Goal: Transaction & Acquisition: Purchase product/service

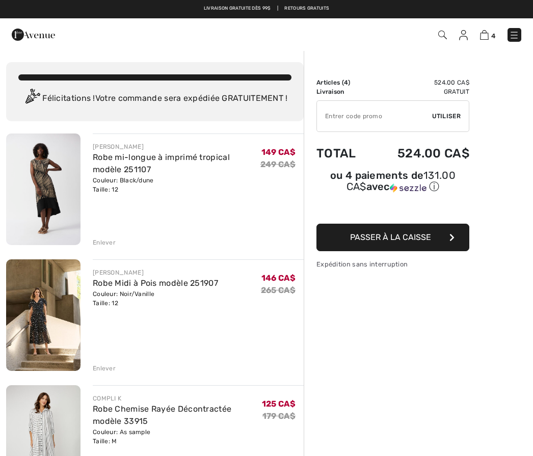
click at [116, 244] on div "Enlever" at bounding box center [198, 241] width 211 height 11
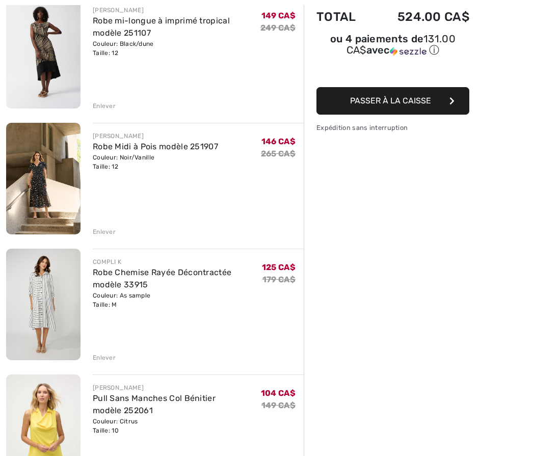
scroll to position [137, 0]
click at [119, 362] on div "JOSEPH RIBKOFF Robe mi-longue à imprimé tropical modèle 251107 Couleur: Black/d…" at bounding box center [155, 395] width 298 height 797
click at [120, 355] on div "Enlever" at bounding box center [198, 356] width 211 height 11
click at [115, 359] on div "Enlever" at bounding box center [104, 357] width 23 height 9
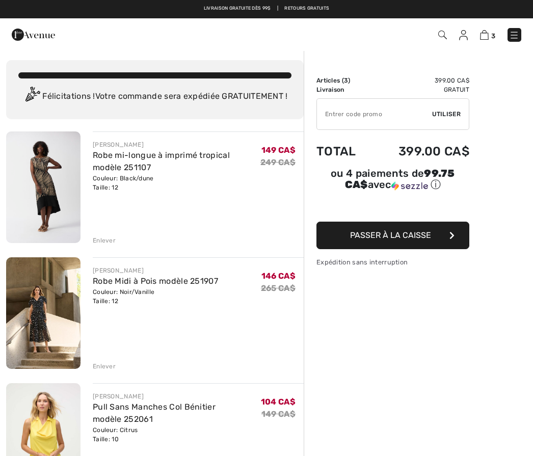
scroll to position [0, 0]
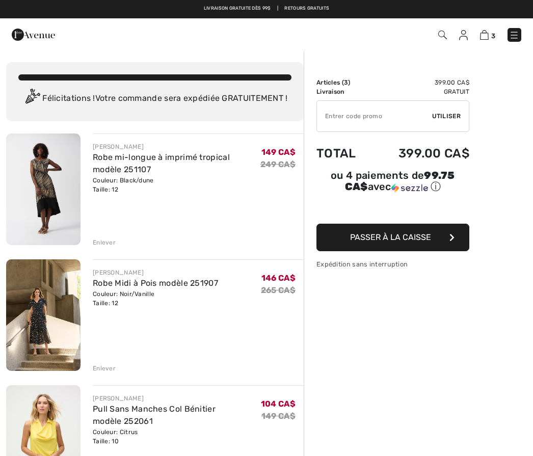
click at [111, 369] on div "Enlever" at bounding box center [104, 368] width 23 height 9
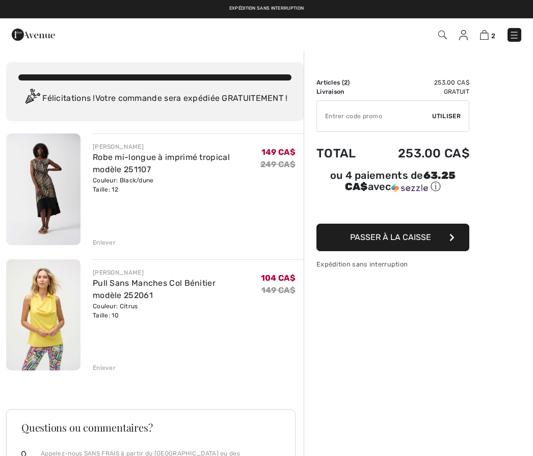
click at [111, 248] on div "JOSEPH RIBKOFF Robe mi-longue à imprimé tropical modèle 251107 Couleur: Black/d…" at bounding box center [155, 407] width 298 height 546
click at [113, 248] on div "JOSEPH RIBKOFF Robe mi-longue à imprimé tropical modèle 251107 Couleur: Black/d…" at bounding box center [155, 407] width 298 height 546
click at [110, 237] on div "Enlever" at bounding box center [198, 241] width 211 height 11
click at [114, 245] on div "Enlever" at bounding box center [104, 242] width 23 height 9
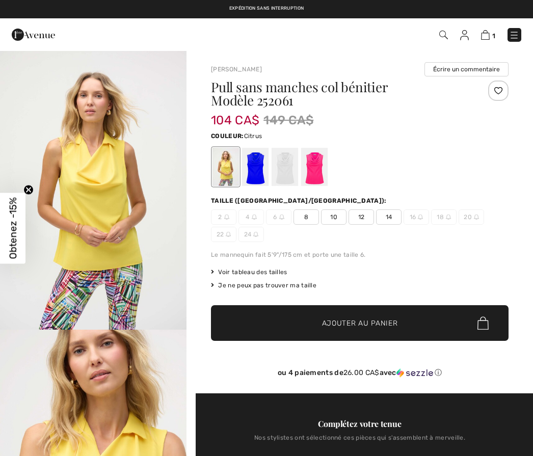
checkbox input "true"
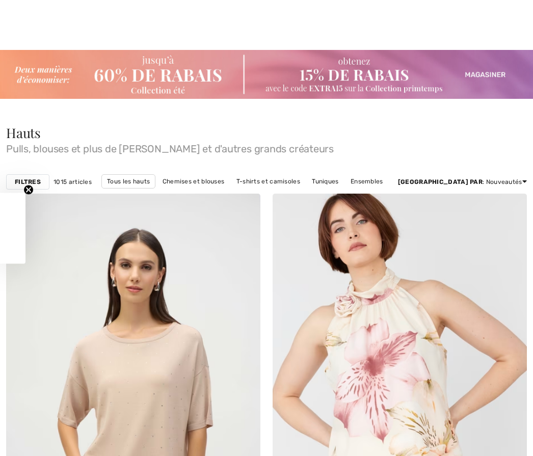
checkbox input "true"
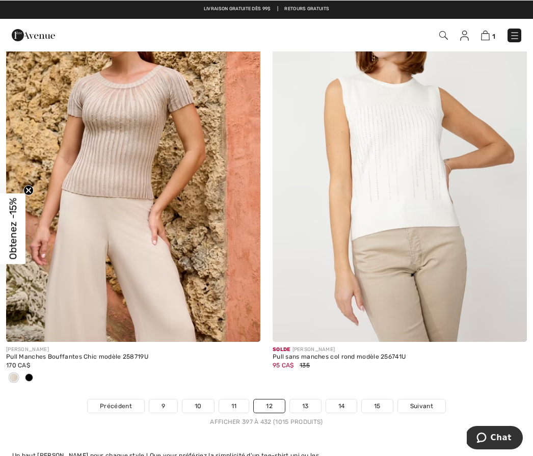
scroll to position [7755, 0]
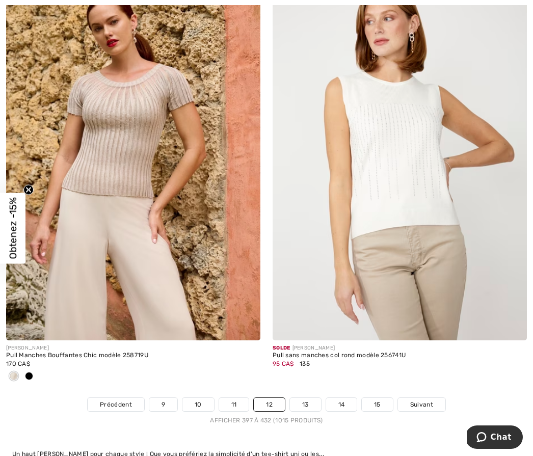
click at [302, 401] on link "13" at bounding box center [305, 404] width 31 height 13
click at [309, 398] on link "13" at bounding box center [305, 404] width 31 height 13
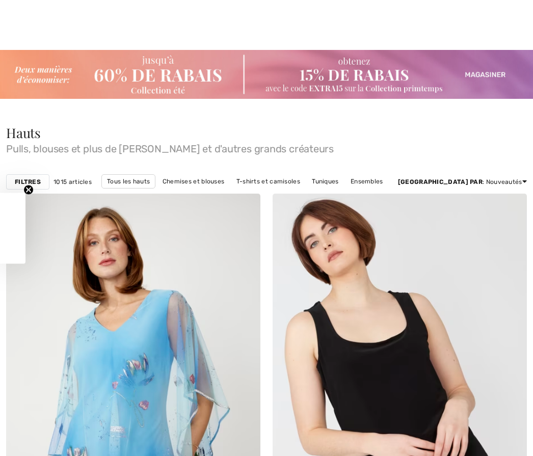
checkbox input "true"
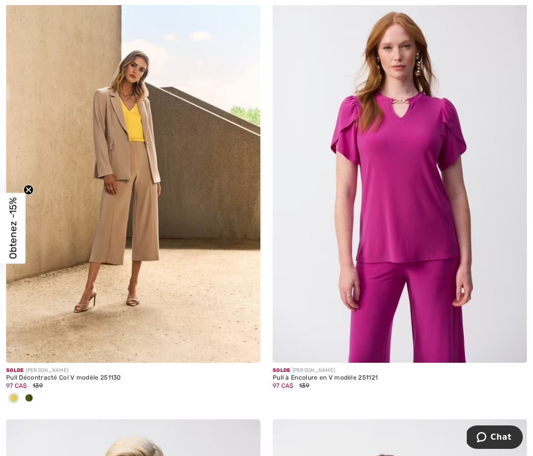
scroll to position [3734, 0]
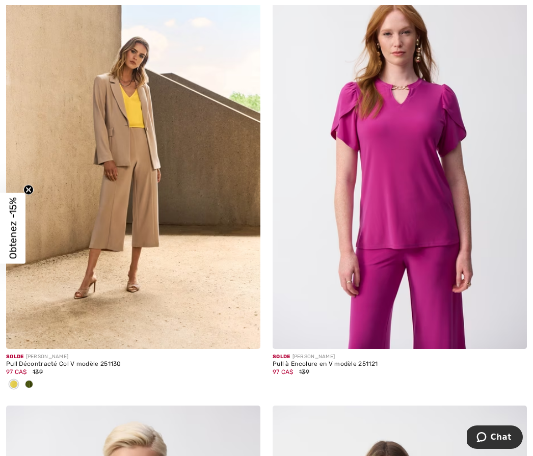
click at [17, 377] on div at bounding box center [13, 385] width 15 height 17
click at [141, 122] on img at bounding box center [133, 158] width 254 height 382
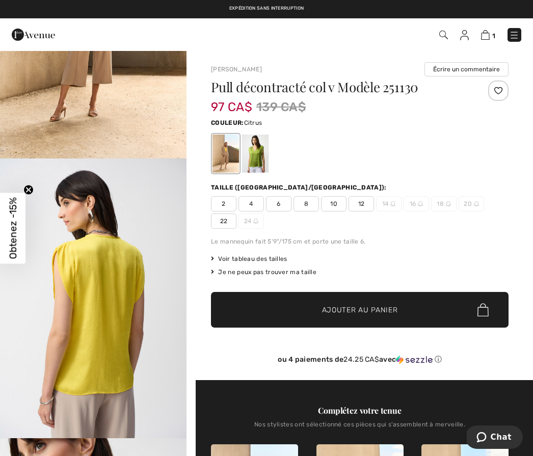
click at [141, 358] on img "2 / 7" at bounding box center [93, 298] width 186 height 280
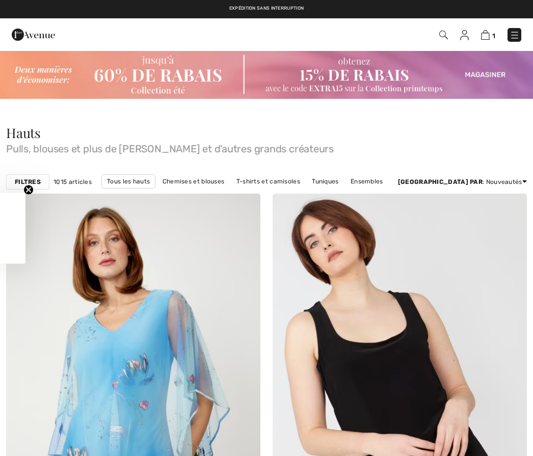
checkbox input "true"
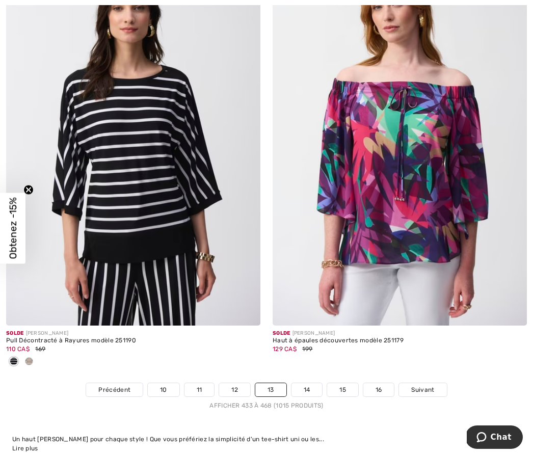
scroll to position [7719, 0]
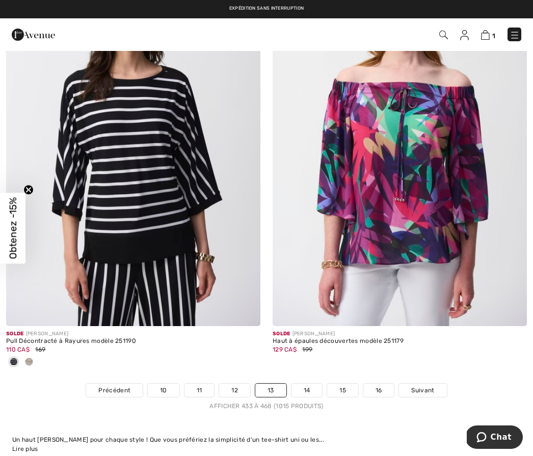
click at [308, 384] on link "14" at bounding box center [306, 390] width 31 height 13
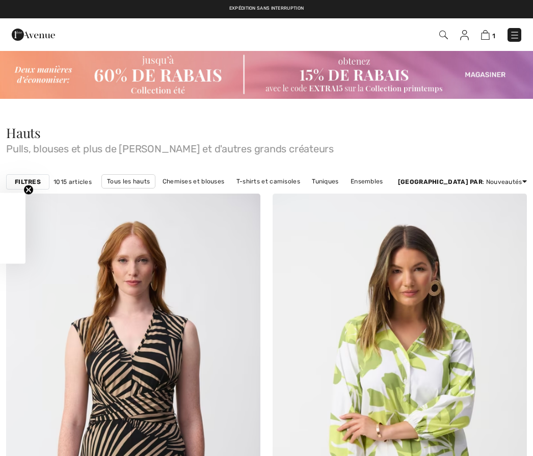
checkbox input "true"
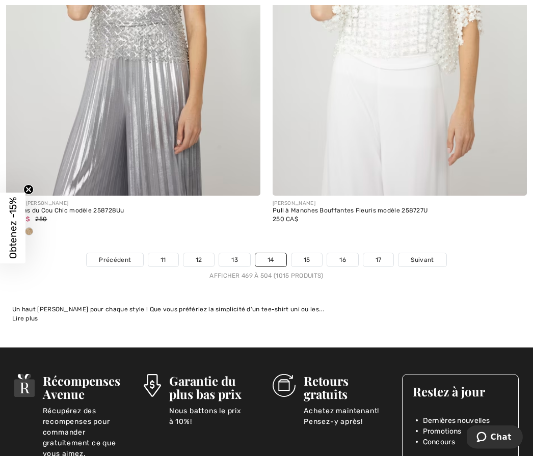
scroll to position [7833, 0]
click at [313, 254] on link "15" at bounding box center [306, 259] width 31 height 13
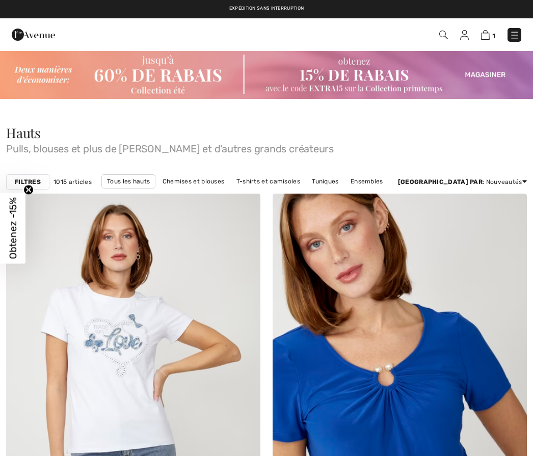
checkbox input "true"
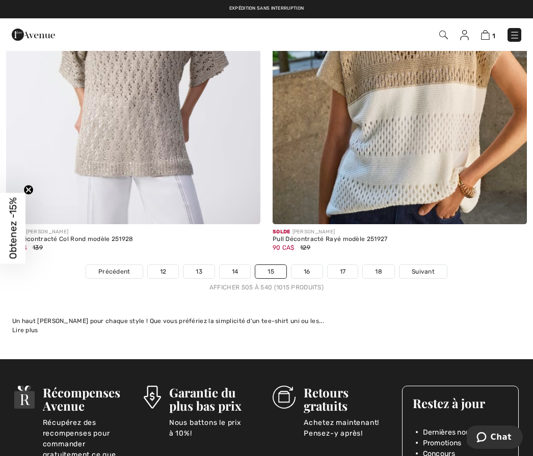
scroll to position [7920, 0]
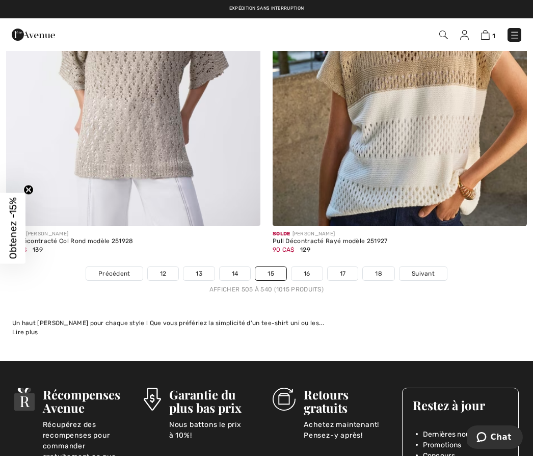
click at [312, 271] on link "16" at bounding box center [306, 273] width 31 height 13
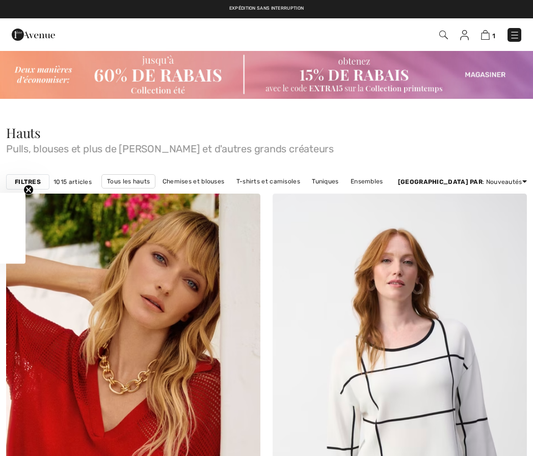
checkbox input "true"
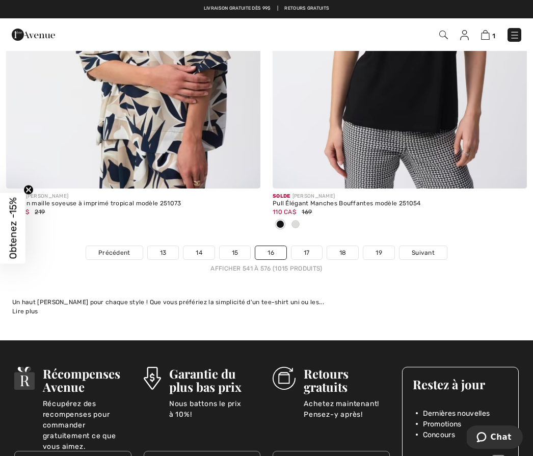
scroll to position [7974, 0]
click at [309, 252] on link "17" at bounding box center [306, 253] width 31 height 13
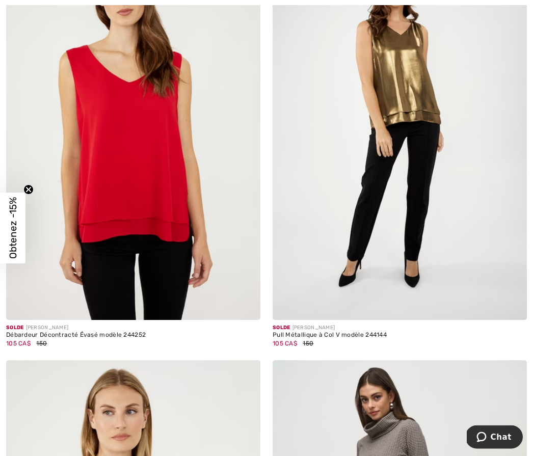
scroll to position [5600, 0]
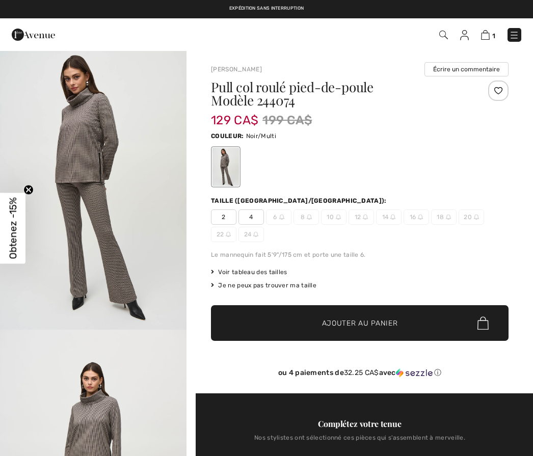
checkbox input "true"
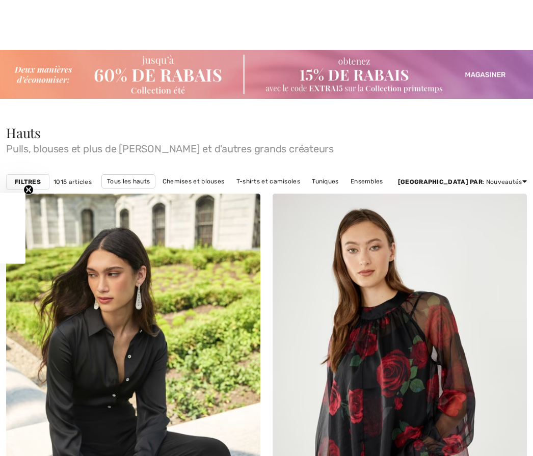
checkbox input "true"
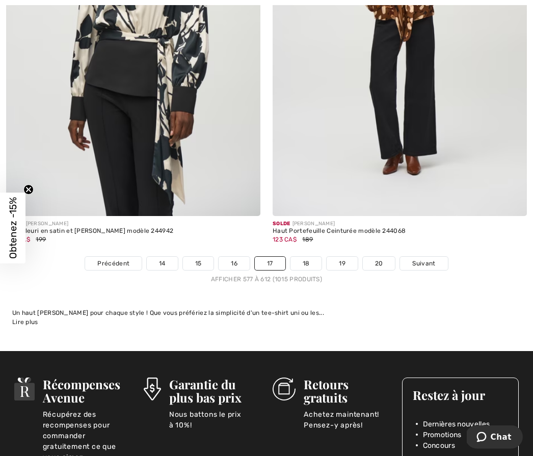
scroll to position [7830, 0]
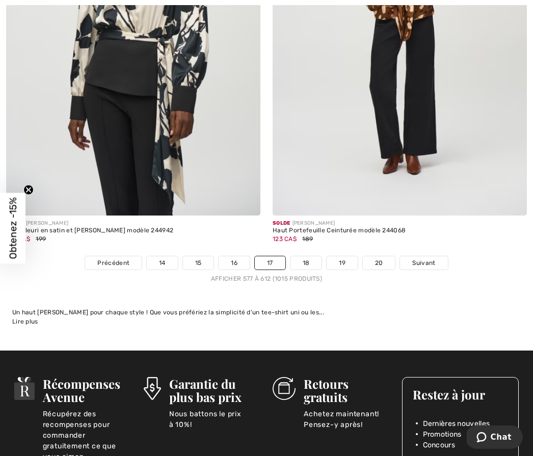
click at [312, 256] on link "18" at bounding box center [306, 262] width 32 height 13
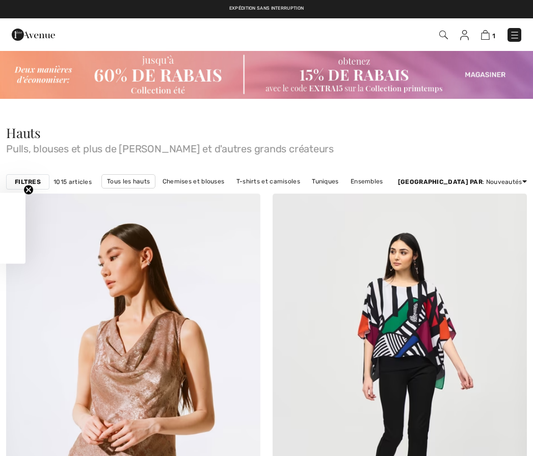
checkbox input "true"
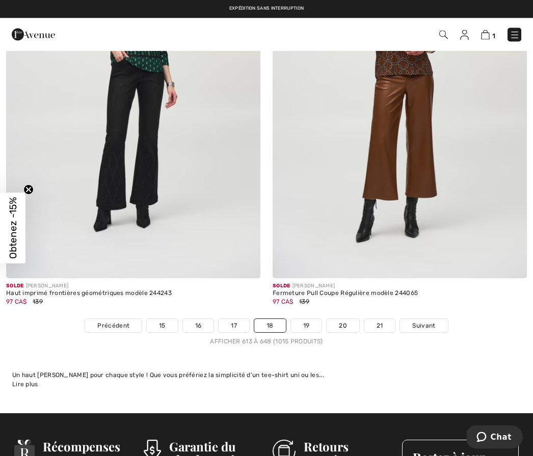
scroll to position [7816, 0]
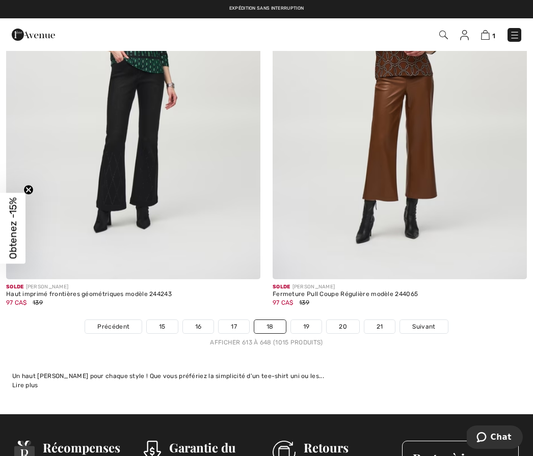
click at [317, 320] on link "19" at bounding box center [306, 326] width 31 height 13
click at [509, 139] on img at bounding box center [400, 89] width 254 height 382
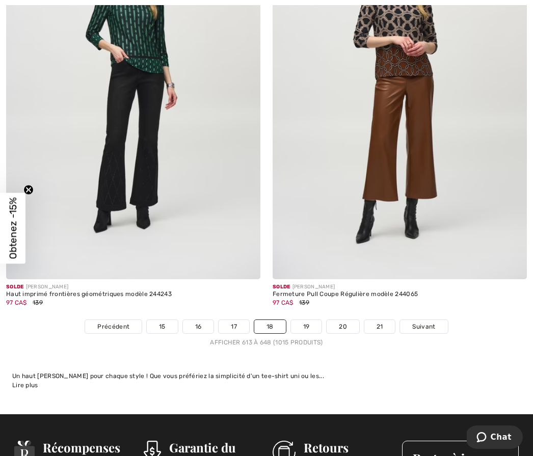
scroll to position [7862, 0]
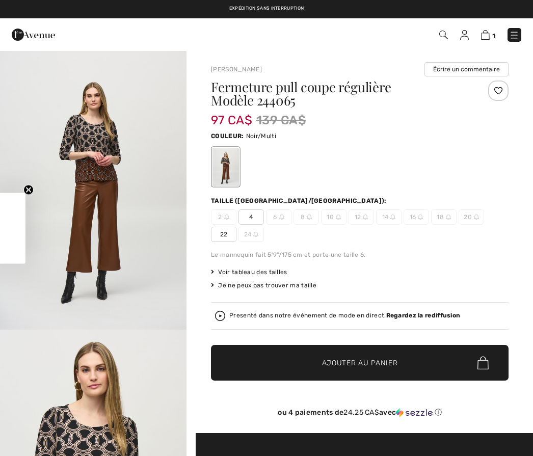
checkbox input "true"
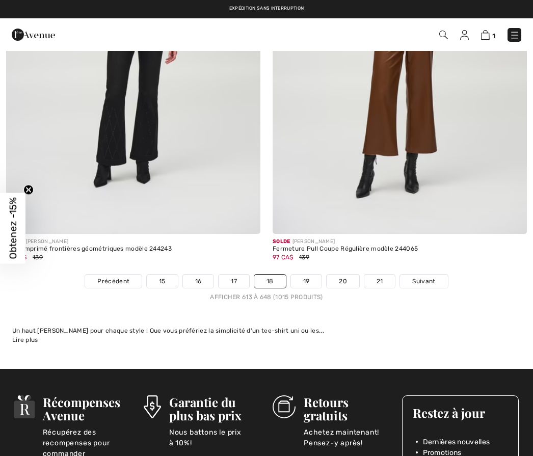
scroll to position [7862, 0]
click at [311, 275] on link "19" at bounding box center [306, 281] width 31 height 13
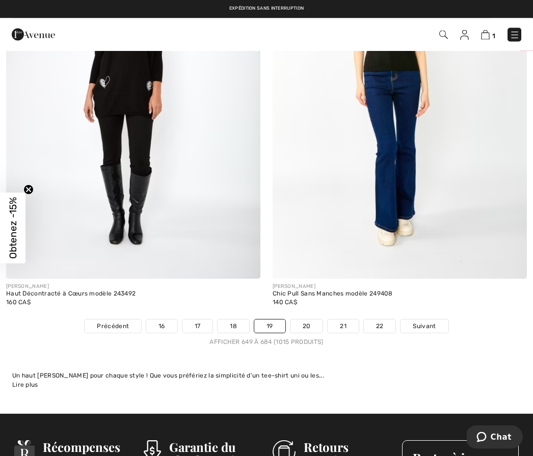
scroll to position [7812, 0]
click at [317, 319] on link "20" at bounding box center [306, 325] width 33 height 13
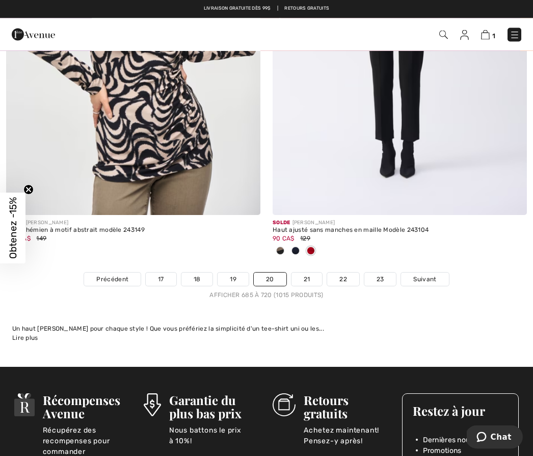
scroll to position [7763, 0]
click at [317, 278] on link "21" at bounding box center [306, 279] width 31 height 13
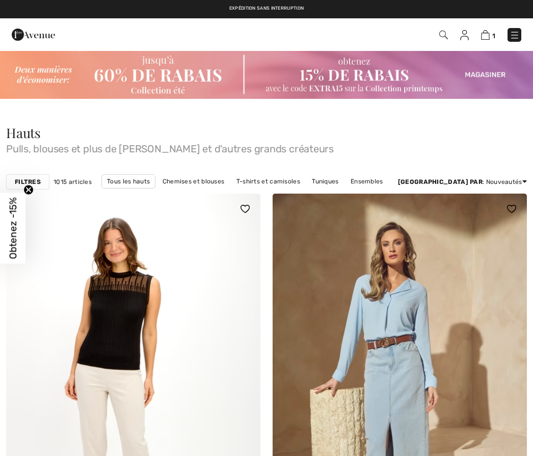
checkbox input "true"
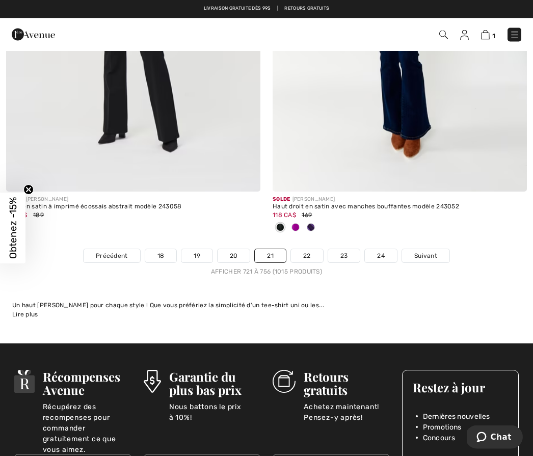
scroll to position [7904, 0]
click at [308, 255] on link "22" at bounding box center [307, 255] width 32 height 13
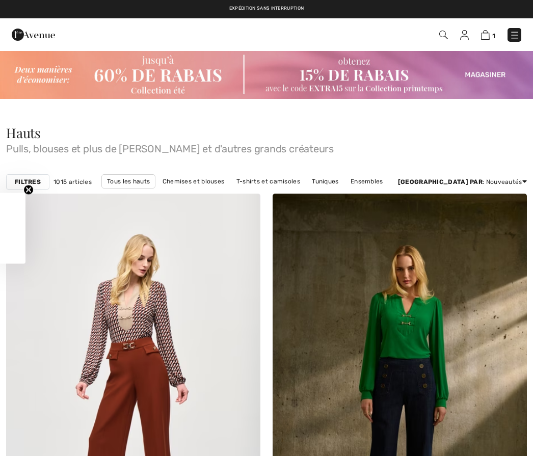
checkbox input "true"
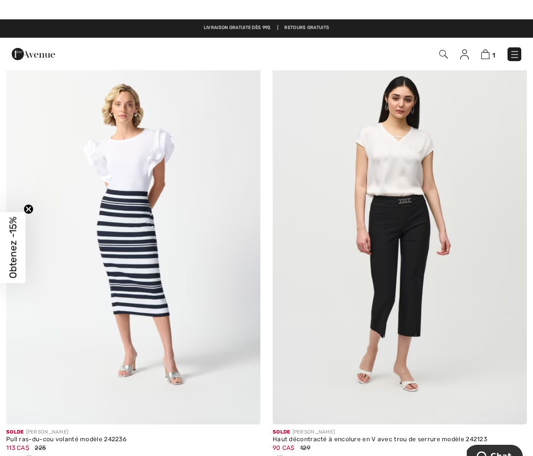
scroll to position [4111, 0]
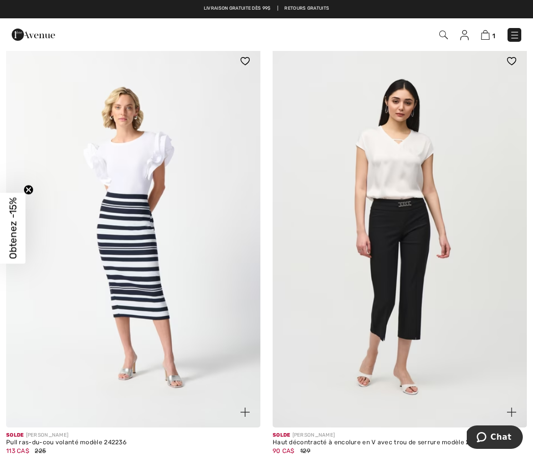
click at [317, 456] on div at bounding box center [310, 464] width 15 height 17
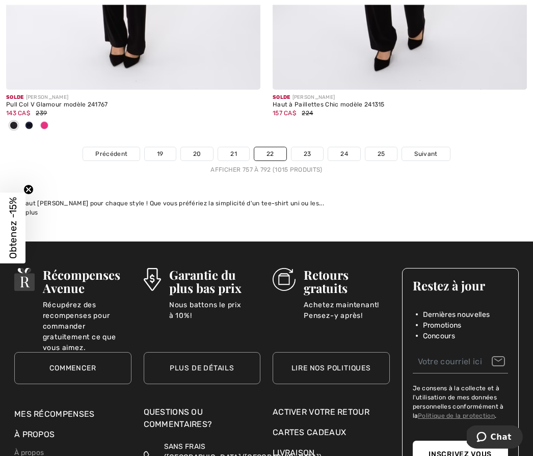
scroll to position [8006, 0]
click at [310, 147] on link "23" at bounding box center [307, 153] width 32 height 13
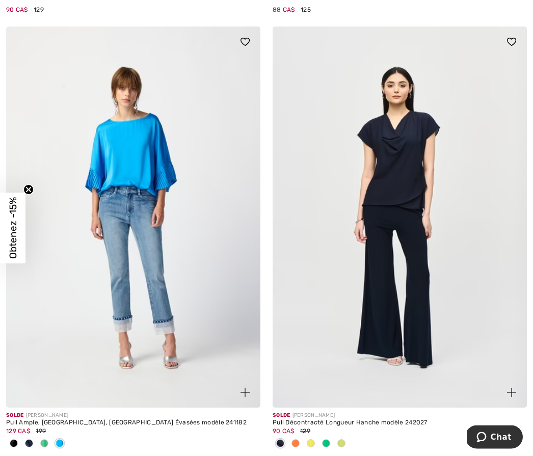
scroll to position [3253, 0]
click at [315, 439] on div at bounding box center [310, 444] width 15 height 17
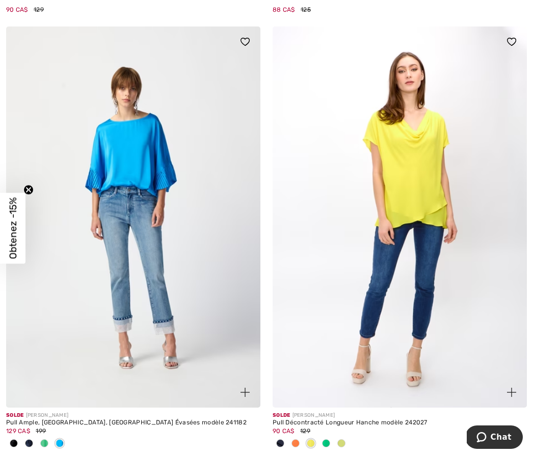
click at [436, 197] on img at bounding box center [400, 217] width 254 height 382
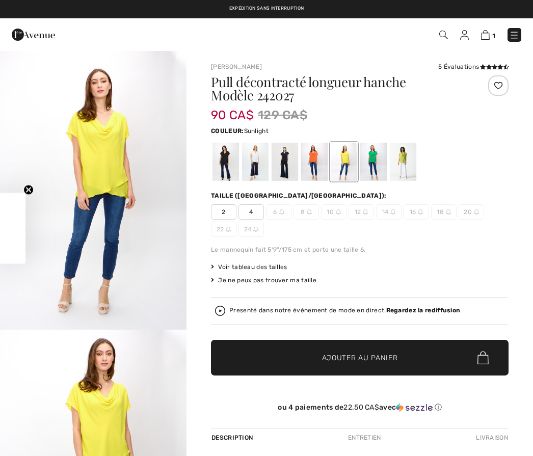
checkbox input "true"
click at [455, 208] on span "18" at bounding box center [443, 211] width 25 height 15
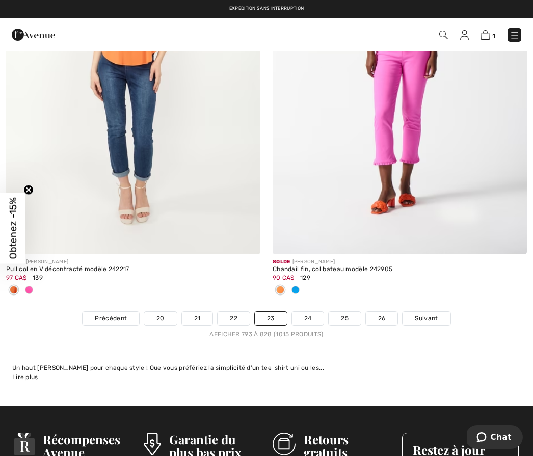
scroll to position [7838, 0]
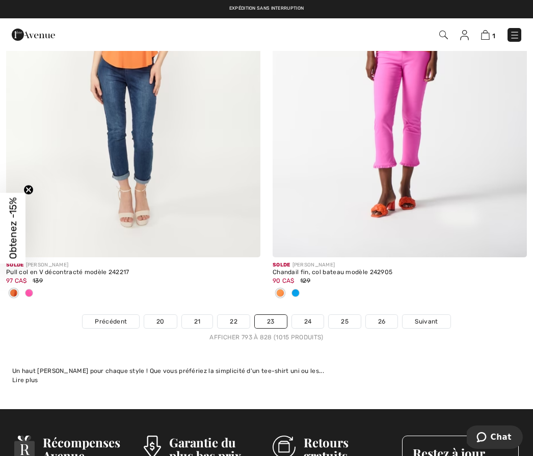
click at [309, 315] on link "24" at bounding box center [308, 321] width 32 height 13
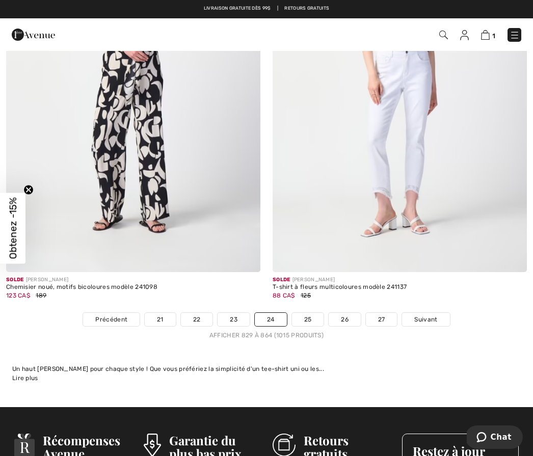
scroll to position [7838, 0]
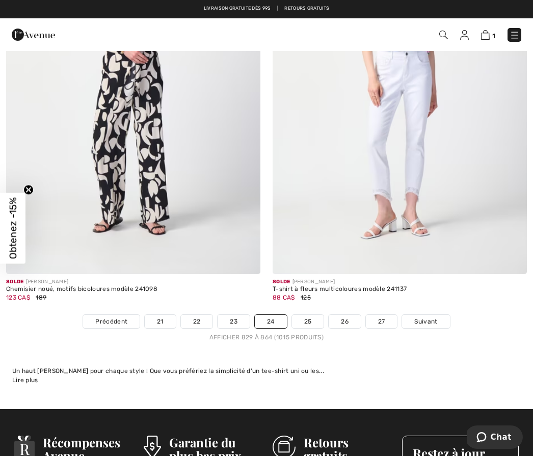
click at [316, 316] on link "25" at bounding box center [308, 321] width 32 height 13
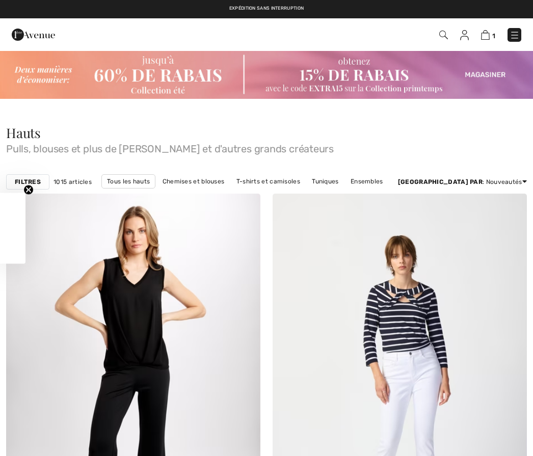
checkbox input "true"
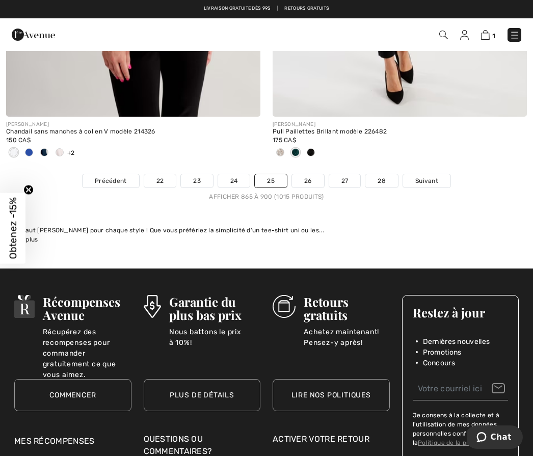
scroll to position [7927, 0]
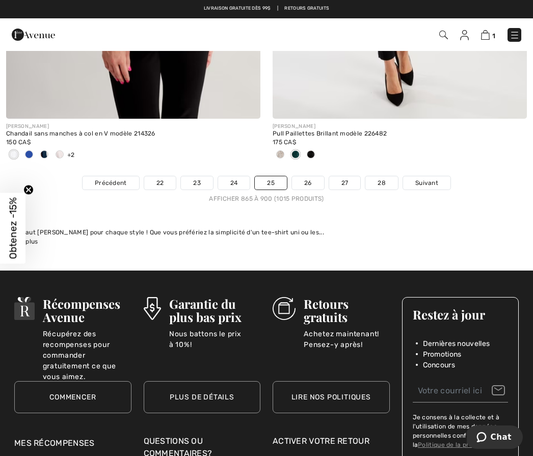
click at [22, 258] on span "Obtenez -15%" at bounding box center [12, 228] width 25 height 71
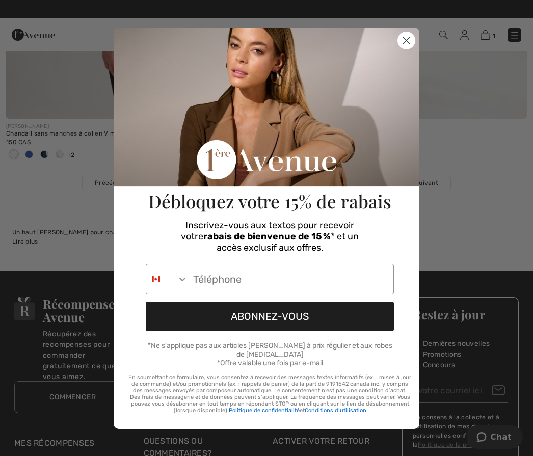
click at [402, 49] on icon "Close dialog" at bounding box center [406, 41] width 18 height 18
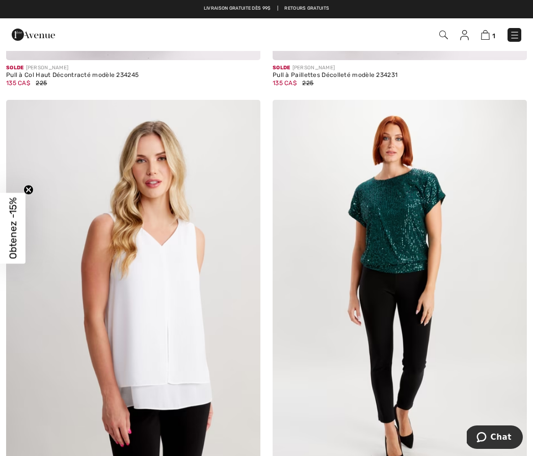
scroll to position [7384, 0]
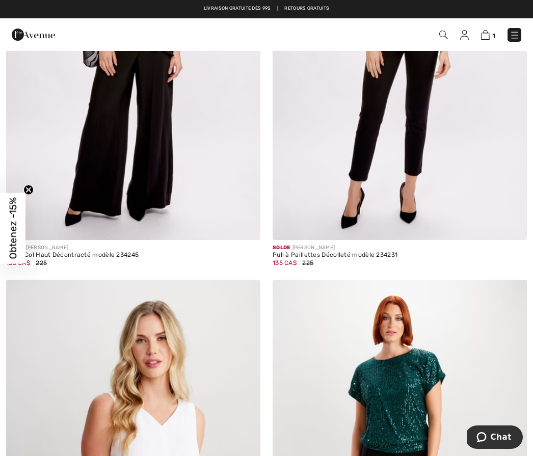
click at [490, 37] on img at bounding box center [485, 35] width 9 height 10
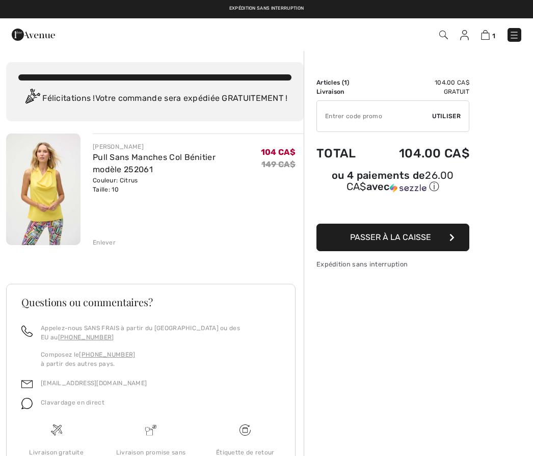
click at [68, 207] on img at bounding box center [43, 190] width 74 height 112
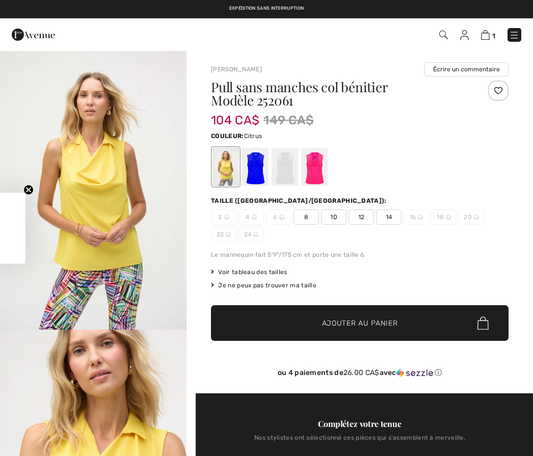
checkbox input "true"
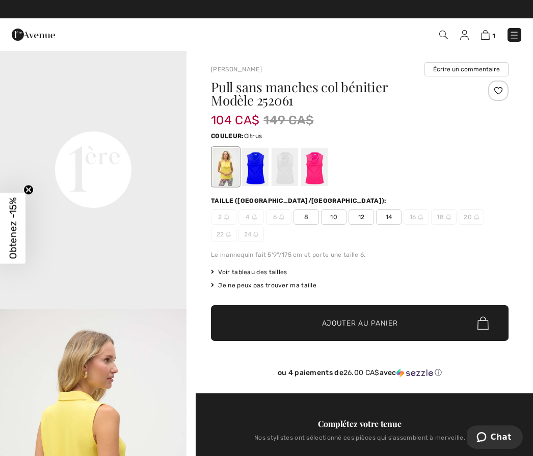
scroll to position [1, 0]
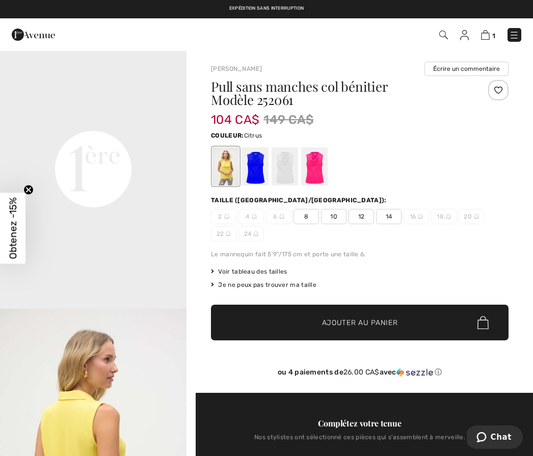
click at [261, 274] on span "Voir tableau des tailles" at bounding box center [249, 271] width 76 height 9
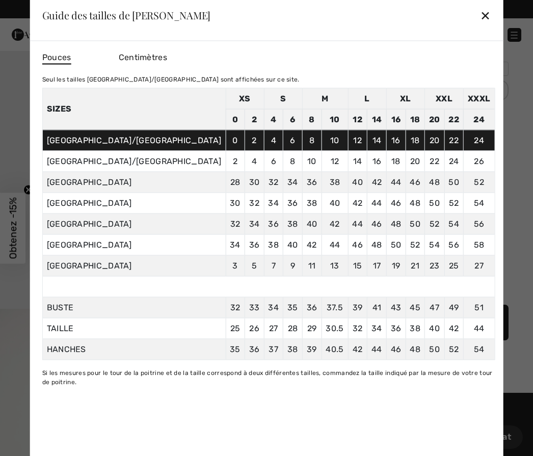
click at [480, 13] on div "✕" at bounding box center [485, 15] width 11 height 21
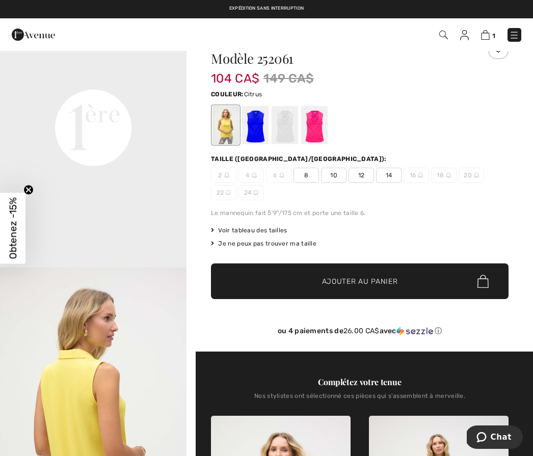
scroll to position [0, 0]
